Goal: Information Seeking & Learning: Learn about a topic

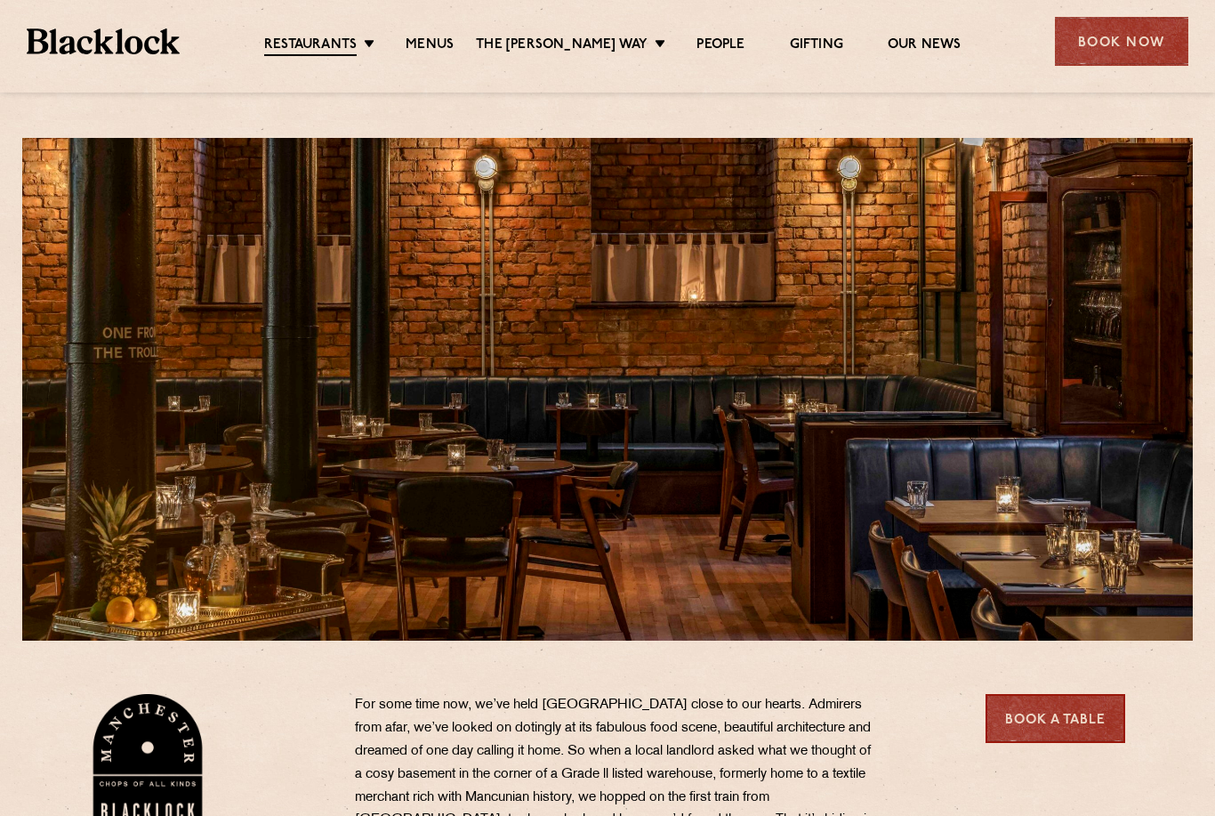
click at [453, 53] on link "Menus" at bounding box center [430, 45] width 48 height 18
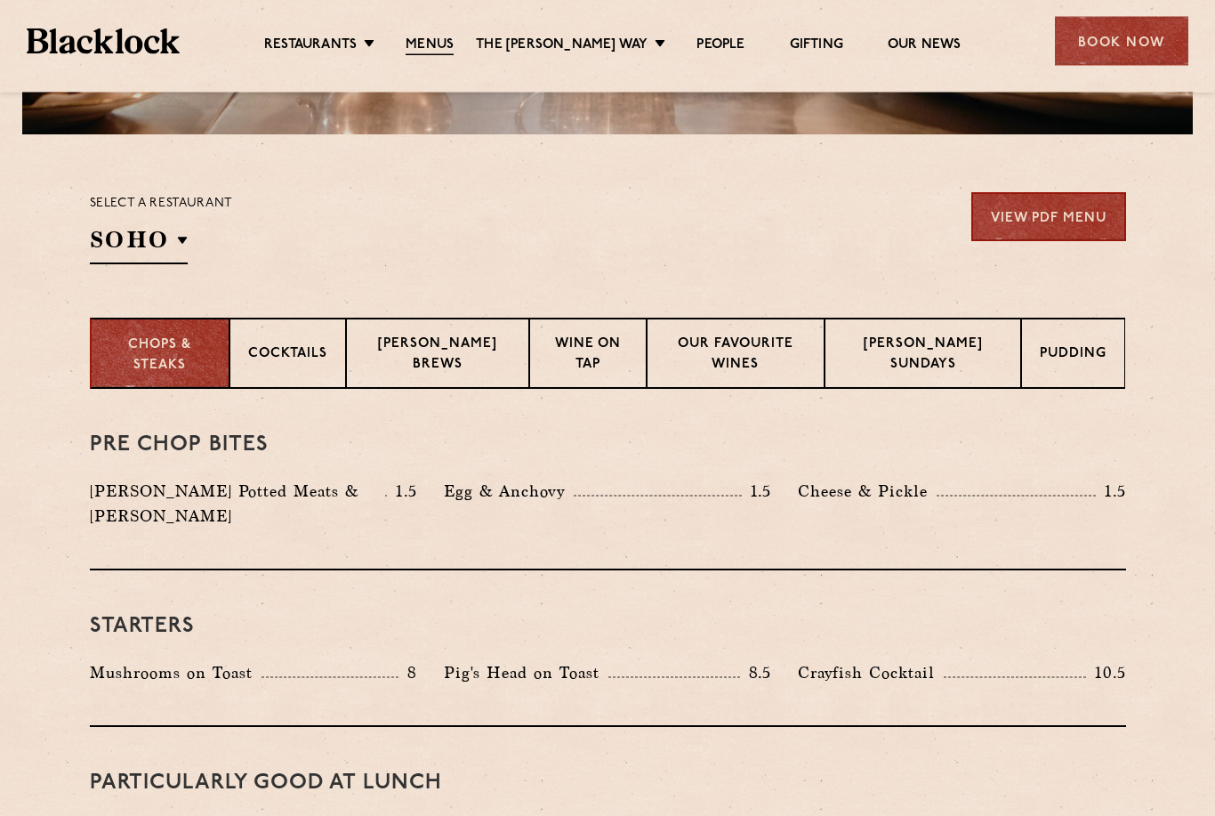
scroll to position [508, 0]
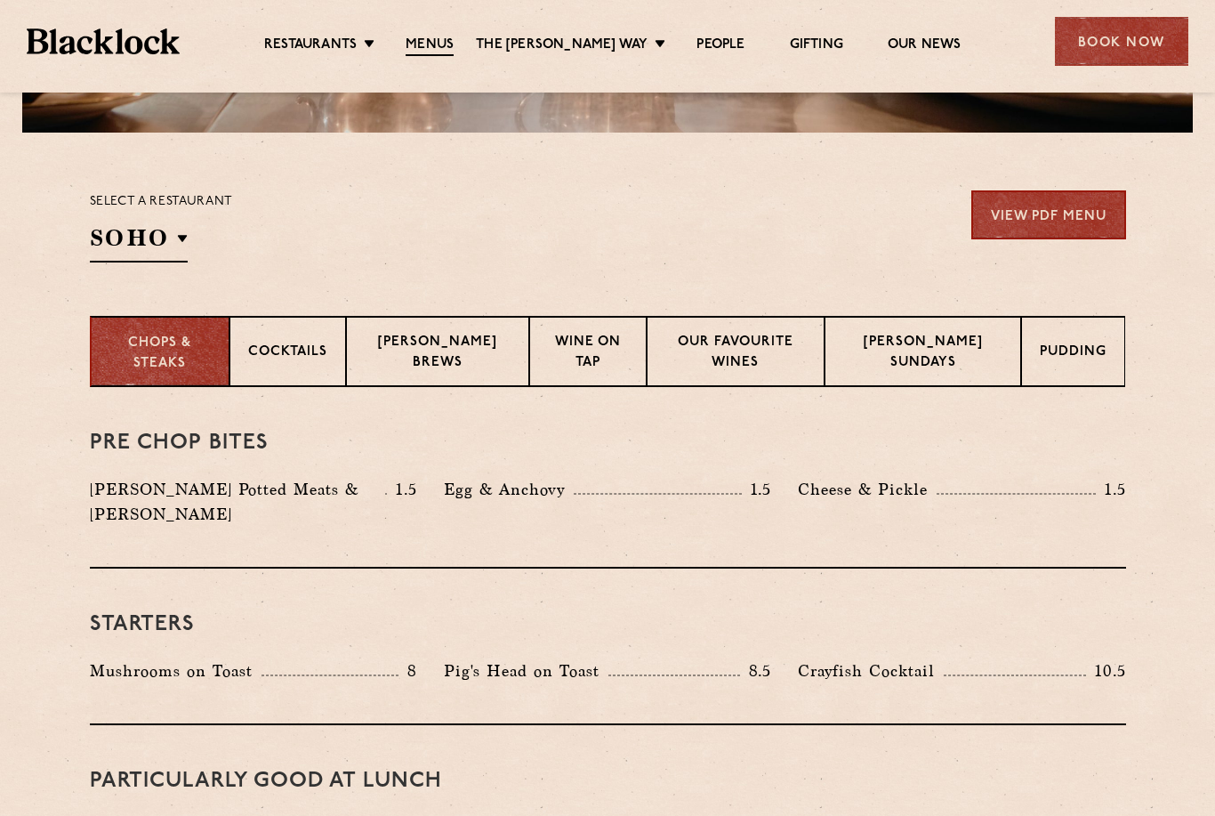
click at [890, 359] on p "[PERSON_NAME] Sundays" at bounding box center [923, 354] width 160 height 42
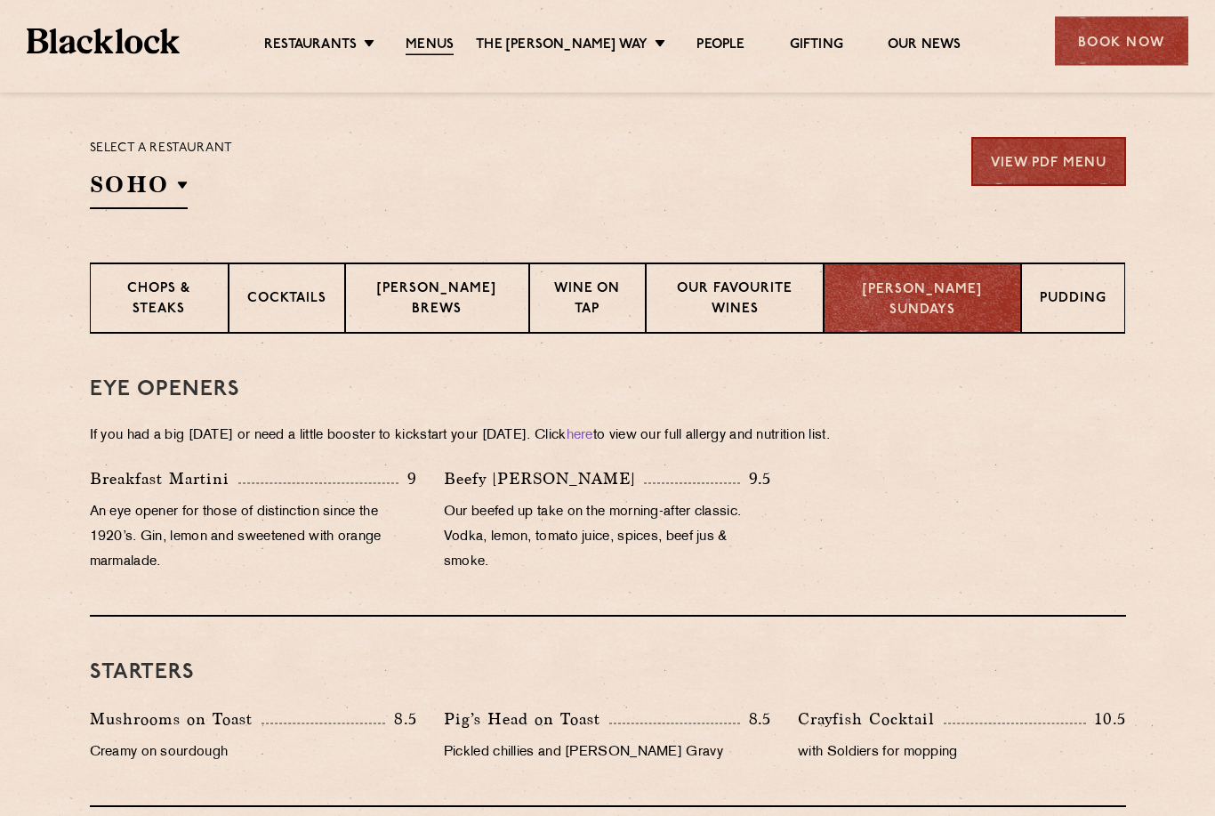
scroll to position [561, 0]
click at [0, 0] on li "[GEOGRAPHIC_DATA]" at bounding box center [0, 0] width 0 height 0
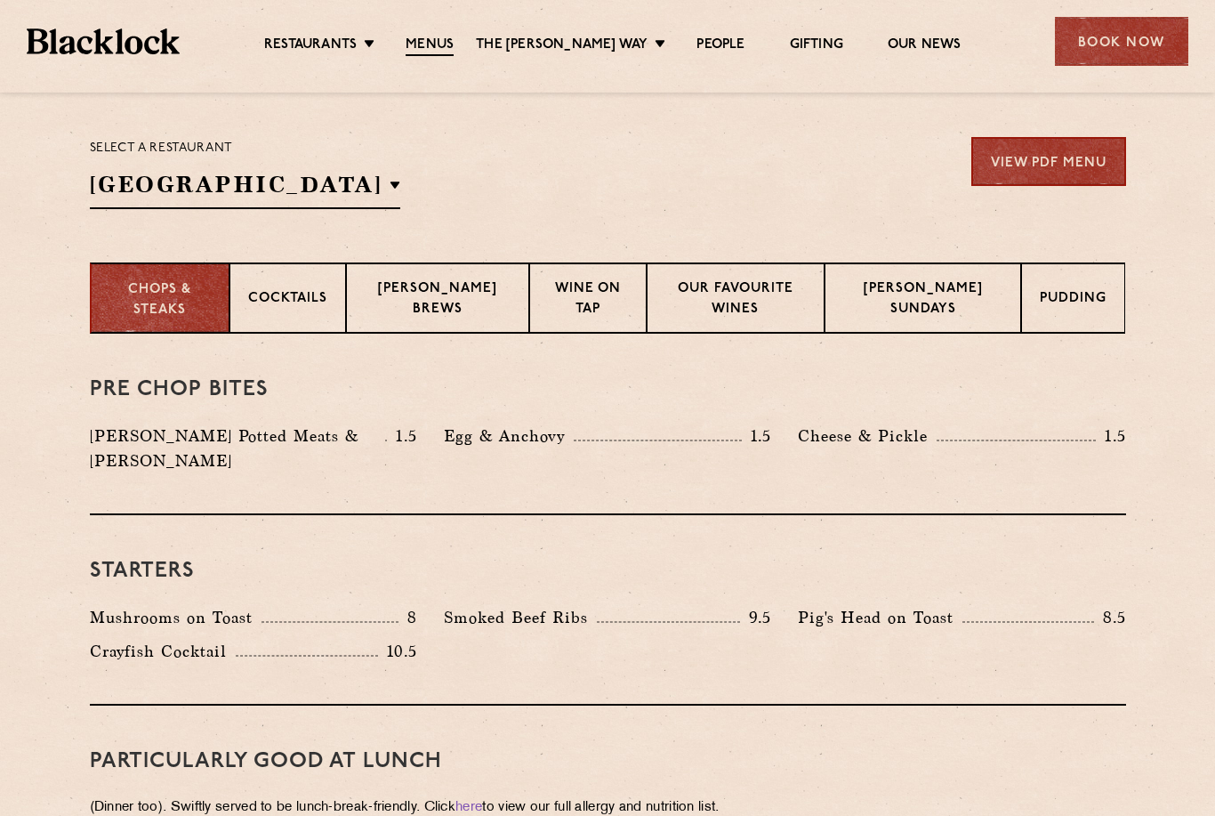
click at [0, 0] on p "[GEOGRAPHIC_DATA]" at bounding box center [0, 0] width 0 height 0
click at [520, 180] on div "Select a restaurant Manchester Soho Birmingham City Shoreditch Covent Garden Ca…" at bounding box center [608, 173] width 1036 height 72
click at [932, 316] on p "Blacklock Sundays" at bounding box center [923, 300] width 160 height 42
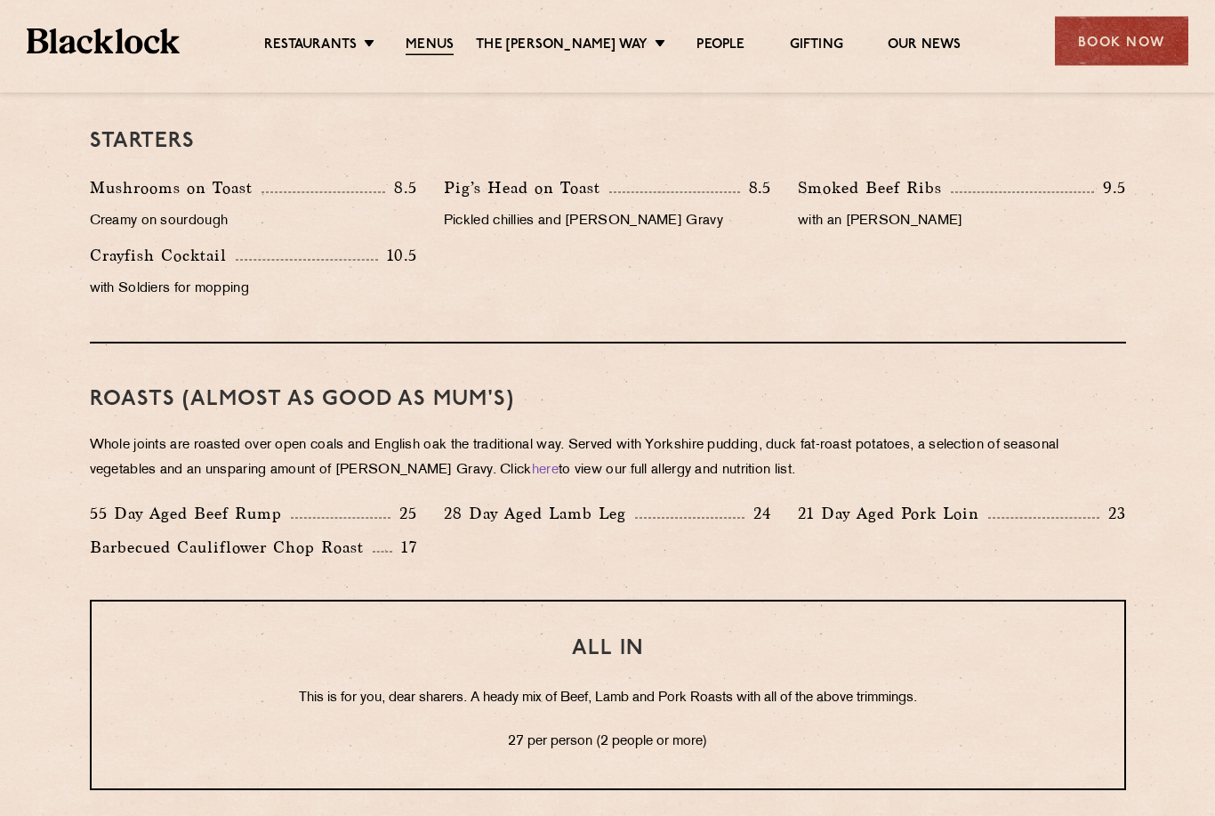
scroll to position [1104, 0]
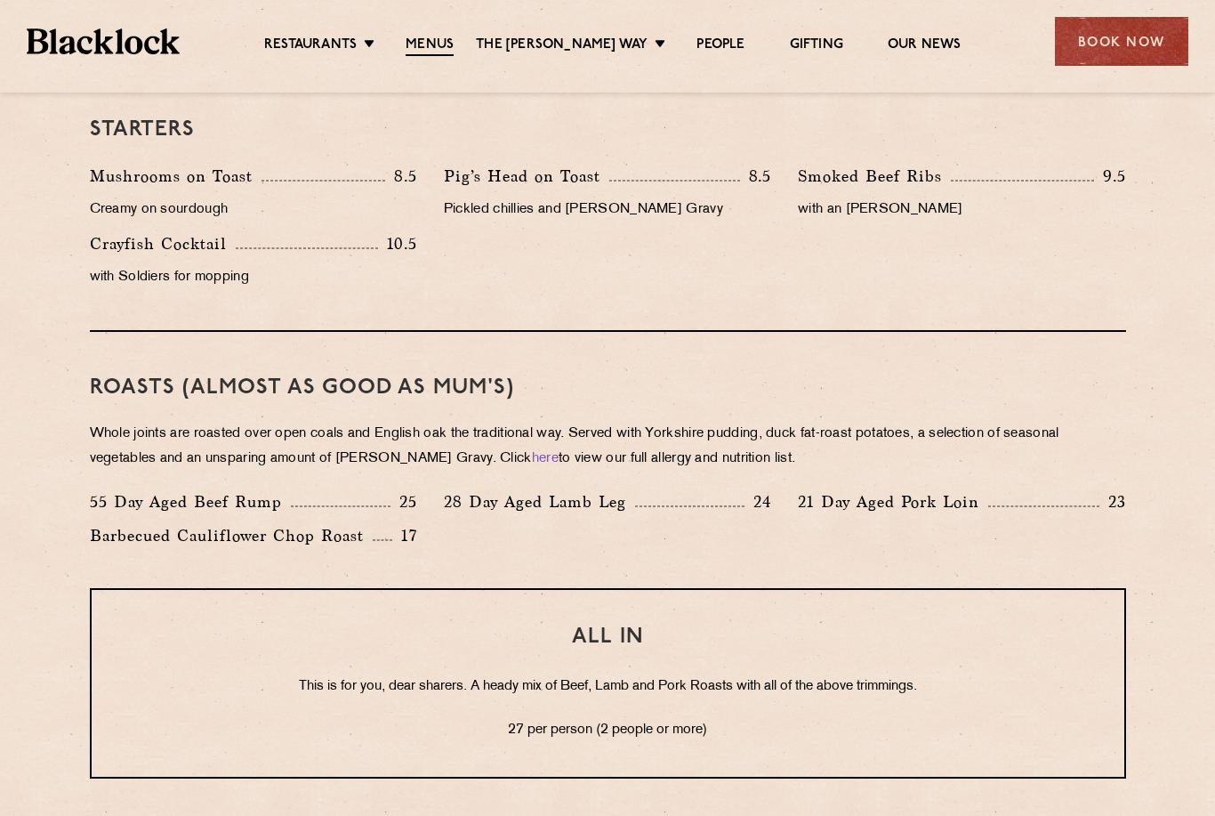
click at [886, 624] on div "ALL IN This is for you, dear sharers. A heady mix of Beef, Lamb and Pork Roasts…" at bounding box center [608, 683] width 1036 height 190
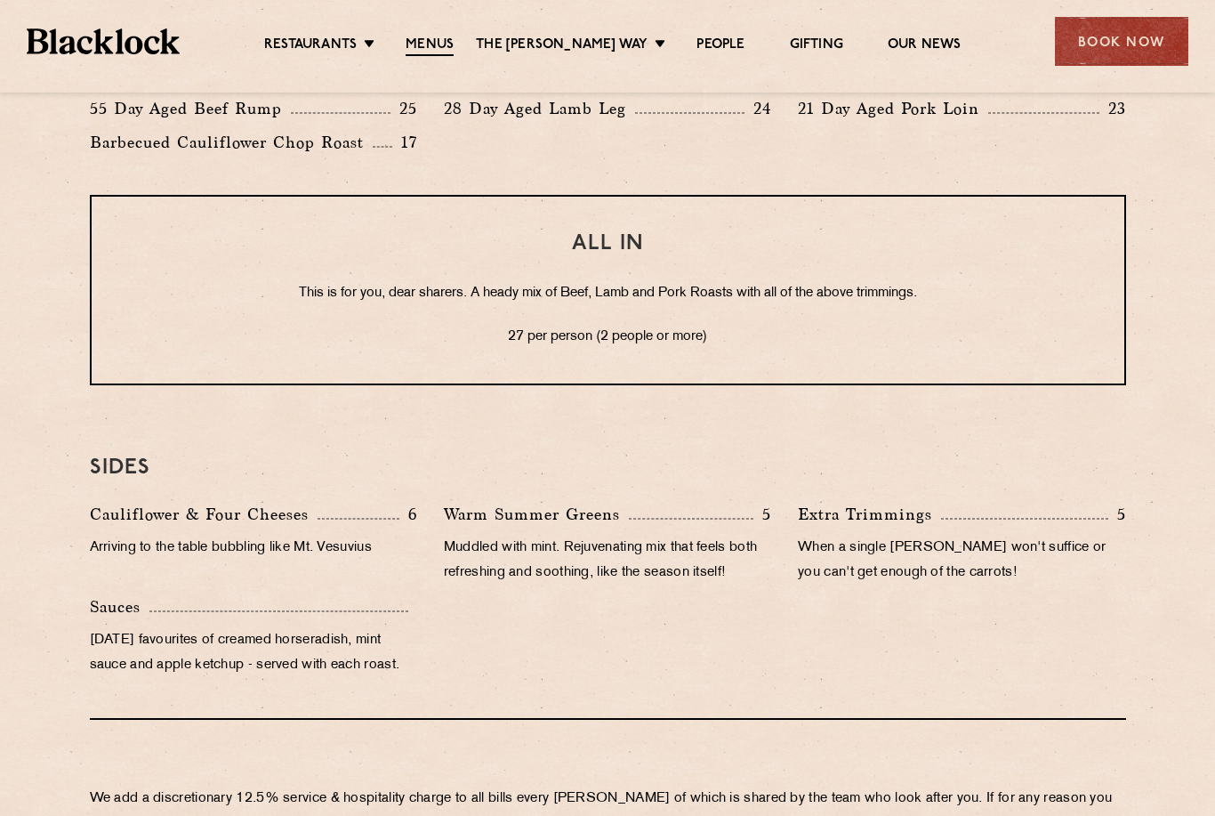
scroll to position [1493, 0]
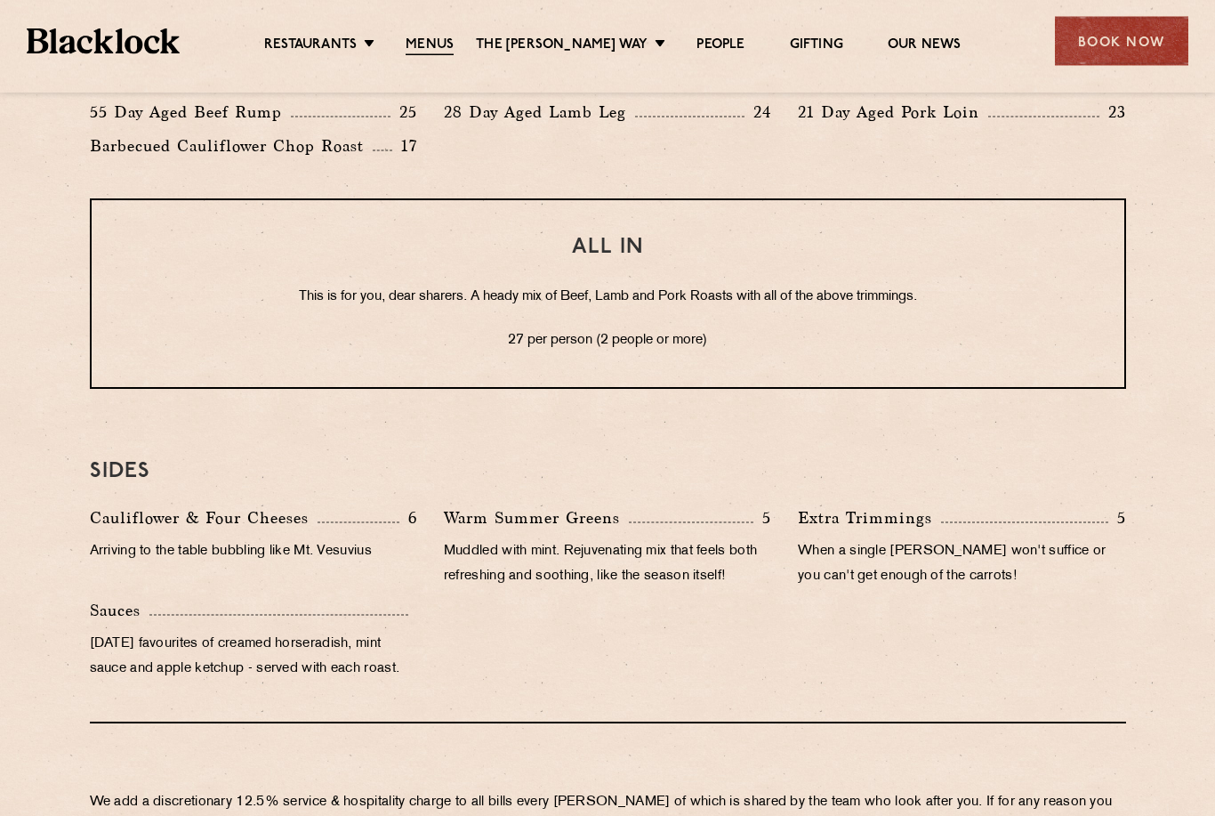
click at [891, 671] on div "Cauliflower & Four Cheeses 6 Arriving to the table bubbling like Mt. Vesuvius W…" at bounding box center [608, 598] width 1063 height 185
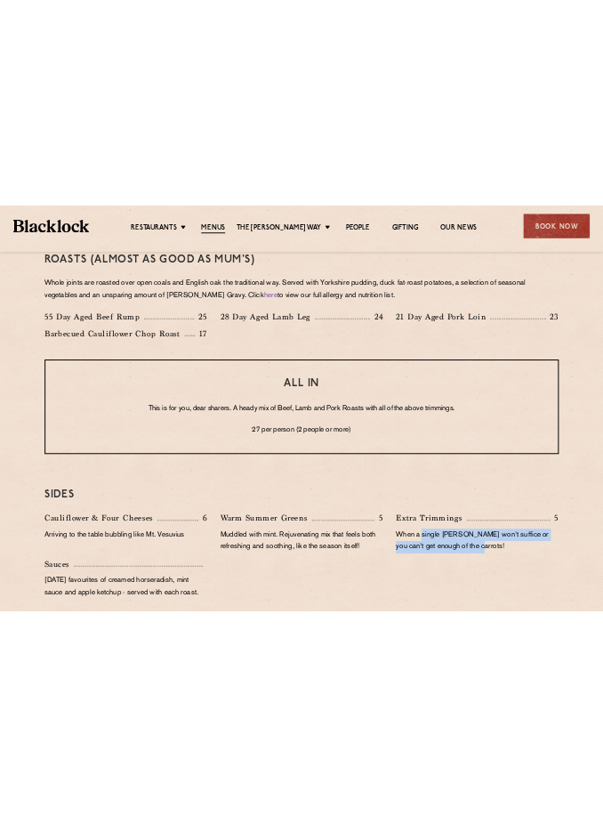
scroll to position [1384, 0]
